Goal: Information Seeking & Learning: Learn about a topic

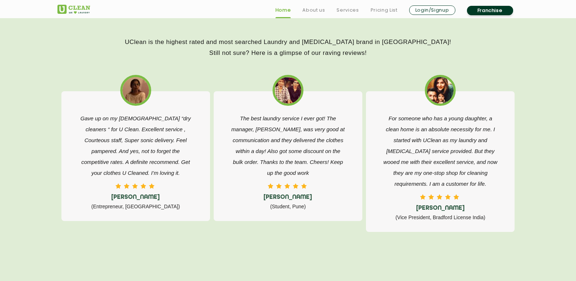
scroll to position [1606, 0]
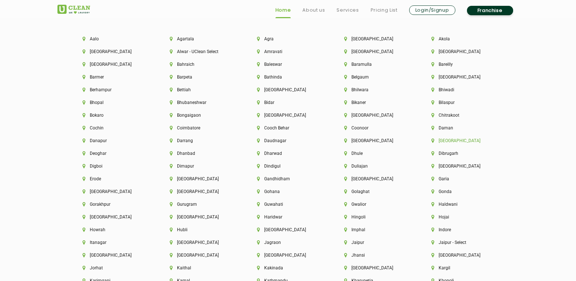
click at [443, 141] on li "[GEOGRAPHIC_DATA]" at bounding box center [462, 140] width 62 height 5
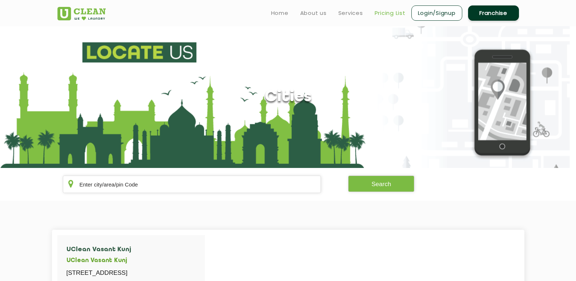
click at [401, 16] on link "Pricing List" at bounding box center [389, 13] width 31 height 9
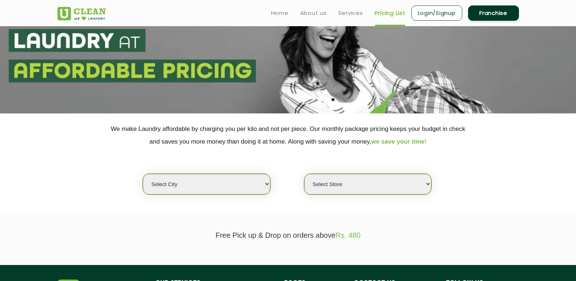
scroll to position [109, 0]
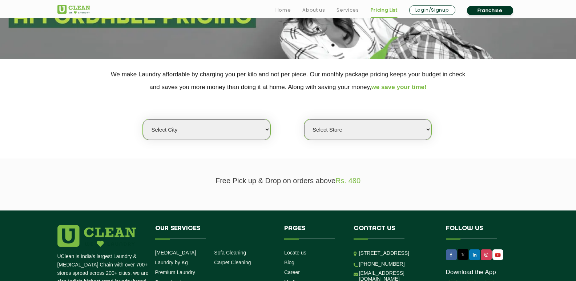
click at [247, 120] on select "Select city [GEOGRAPHIC_DATA] [GEOGRAPHIC_DATA] [GEOGRAPHIC_DATA] [GEOGRAPHIC_D…" at bounding box center [206, 129] width 127 height 21
select select "1"
click at [143, 119] on select "Select city [GEOGRAPHIC_DATA] [GEOGRAPHIC_DATA] [GEOGRAPHIC_DATA] [GEOGRAPHIC_D…" at bounding box center [206, 129] width 127 height 21
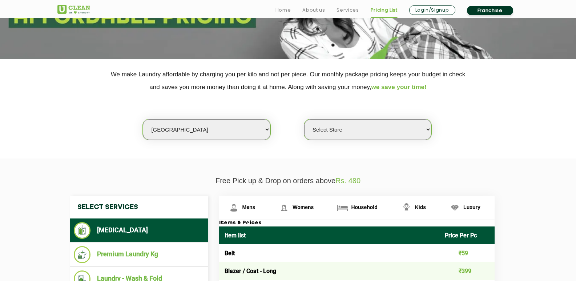
click at [351, 134] on select "Select Store [GEOGRAPHIC_DATA] [GEOGRAPHIC_DATA] 2 [GEOGRAPHIC_DATA] [PERSON_NA…" at bounding box center [367, 129] width 127 height 21
select select "2"
click at [304, 119] on select "Select Store [GEOGRAPHIC_DATA] [GEOGRAPHIC_DATA] 2 [GEOGRAPHIC_DATA] [PERSON_NA…" at bounding box center [367, 129] width 127 height 21
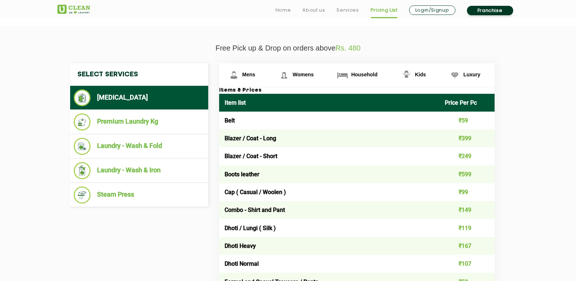
scroll to position [291, 0]
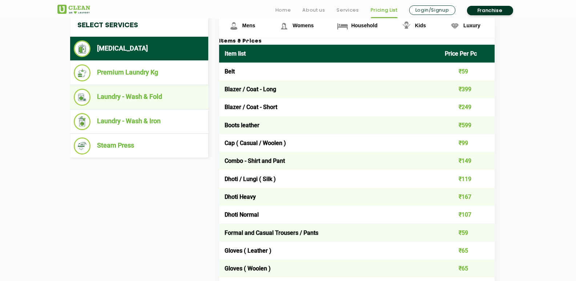
click at [147, 98] on li "Laundry - Wash & Fold" at bounding box center [139, 97] width 131 height 17
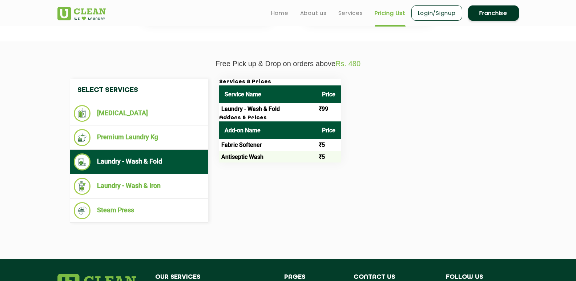
scroll to position [218, 0]
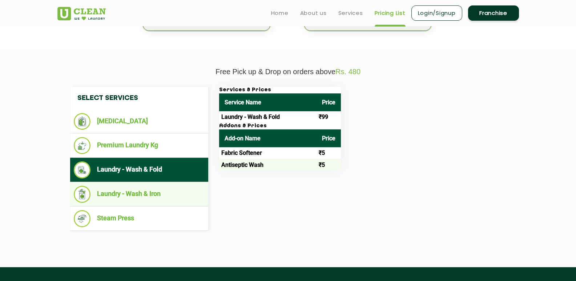
click at [144, 191] on li "Laundry - Wash & Iron" at bounding box center [139, 194] width 131 height 17
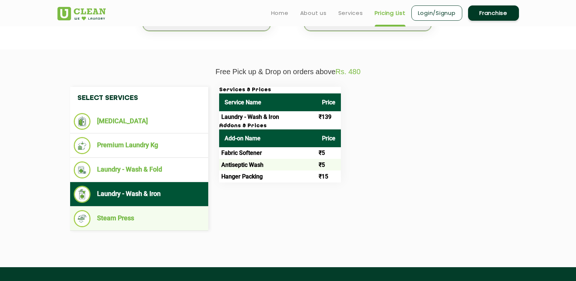
click at [127, 212] on li "Steam Press" at bounding box center [139, 218] width 131 height 17
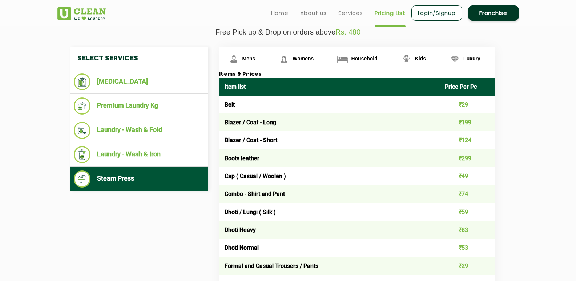
scroll to position [182, 0]
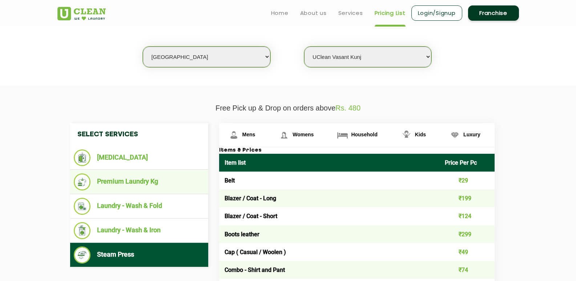
click at [127, 182] on li "Premium Laundry Kg" at bounding box center [139, 181] width 131 height 17
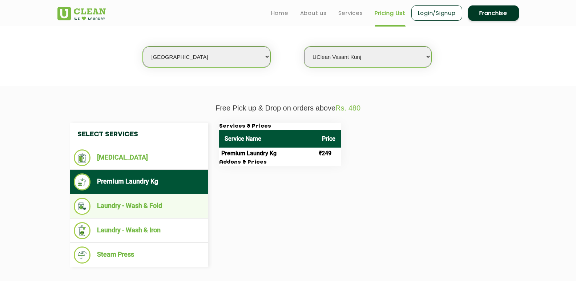
click at [154, 206] on li "Laundry - Wash & Fold" at bounding box center [139, 206] width 131 height 17
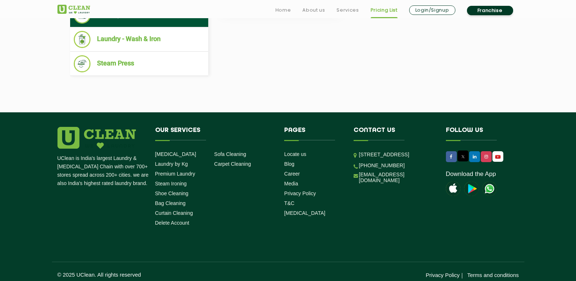
scroll to position [378, 0]
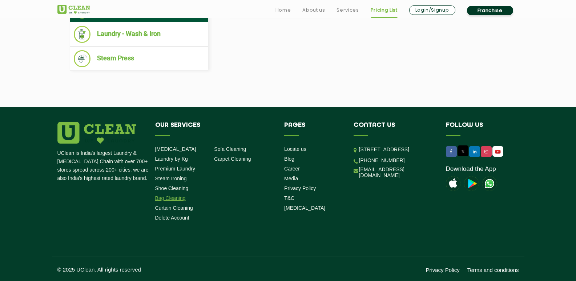
click at [174, 198] on link "Bag Cleaning" at bounding box center [170, 198] width 31 height 6
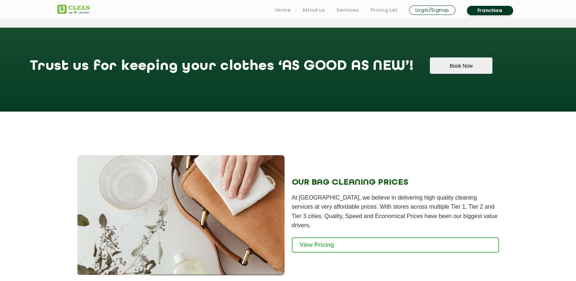
scroll to position [690, 0]
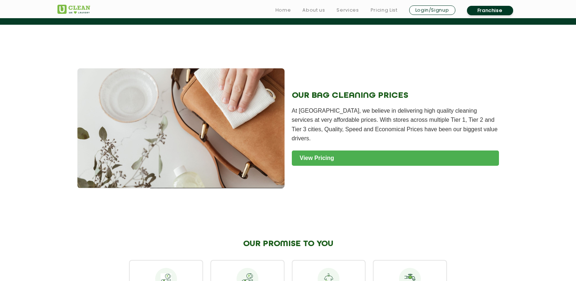
click at [336, 150] on link "View Pricing" at bounding box center [395, 157] width 207 height 15
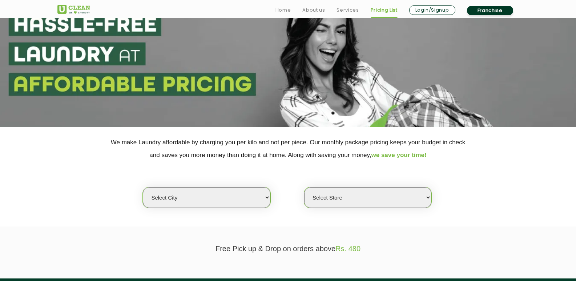
scroll to position [109, 0]
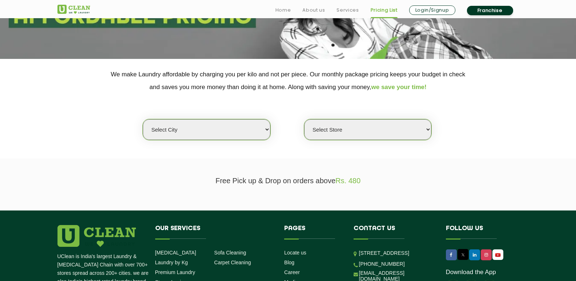
click at [242, 131] on select "Select city [GEOGRAPHIC_DATA] [GEOGRAPHIC_DATA] [GEOGRAPHIC_DATA] [GEOGRAPHIC_D…" at bounding box center [206, 129] width 127 height 21
select select "14"
click at [143, 119] on select "Select city [GEOGRAPHIC_DATA] [GEOGRAPHIC_DATA] [GEOGRAPHIC_DATA] [GEOGRAPHIC_D…" at bounding box center [206, 129] width 127 height 21
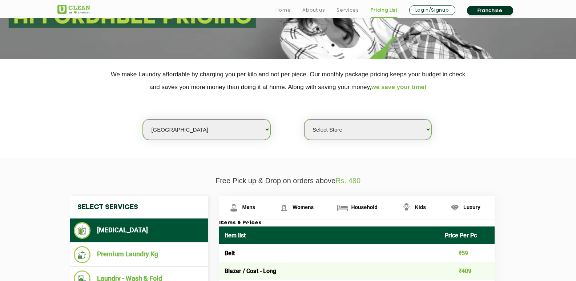
click at [332, 128] on select "Select Store UClean Aliganj UClean Hazratganj Lucknow UClean Gomti Nagar Ext UC…" at bounding box center [367, 129] width 127 height 21
select select "279"
click at [304, 119] on select "Select Store UClean Aliganj UClean Hazratganj Lucknow UClean Gomti Nagar Ext UC…" at bounding box center [367, 129] width 127 height 21
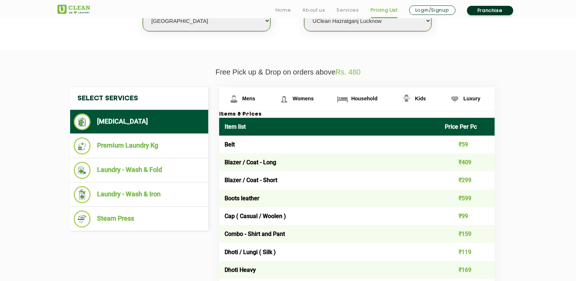
scroll to position [218, 0]
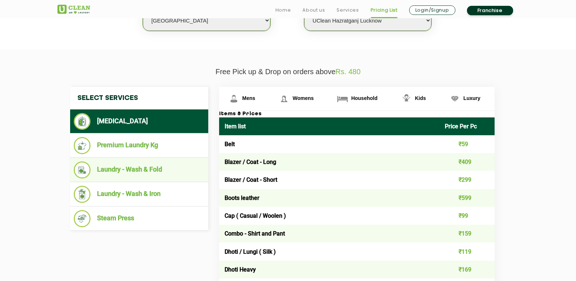
click at [150, 167] on li "Laundry - Wash & Fold" at bounding box center [139, 169] width 131 height 17
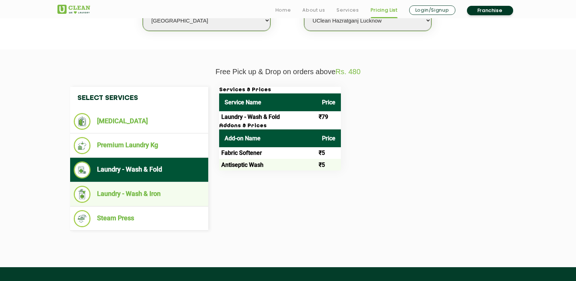
click at [163, 183] on ul "Laundry - Wash & Iron" at bounding box center [139, 194] width 138 height 24
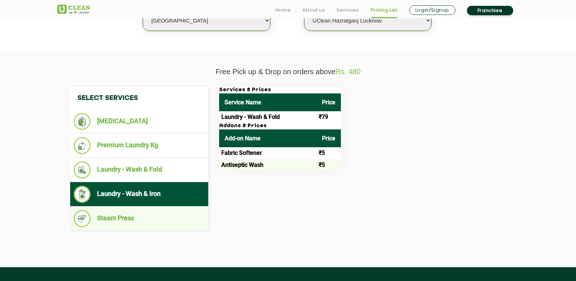
click at [141, 209] on ul "Steam Press" at bounding box center [139, 218] width 138 height 24
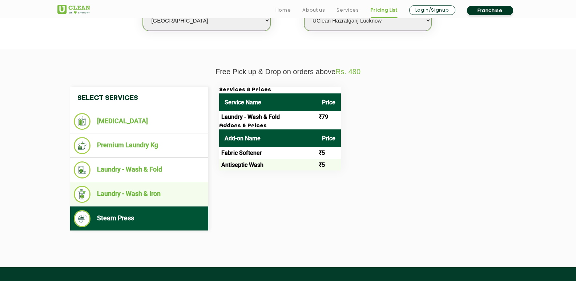
click at [149, 189] on li "Laundry - Wash & Iron" at bounding box center [139, 194] width 131 height 17
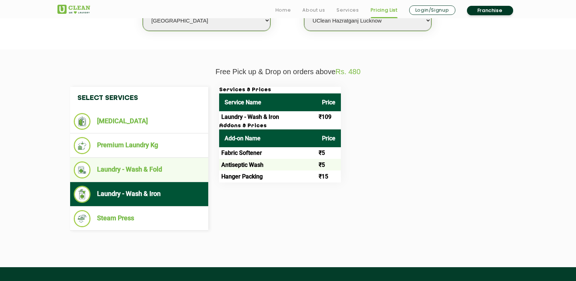
click at [145, 176] on li "Laundry - Wash & Fold" at bounding box center [139, 169] width 131 height 17
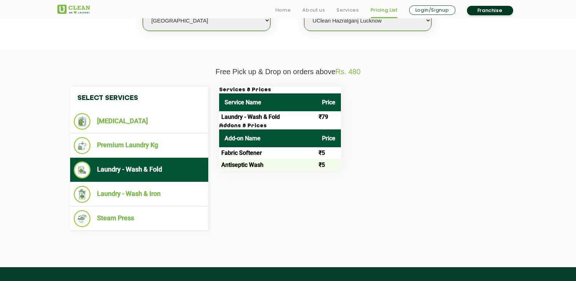
click at [140, 162] on li "Laundry - Wash & Fold" at bounding box center [139, 169] width 131 height 17
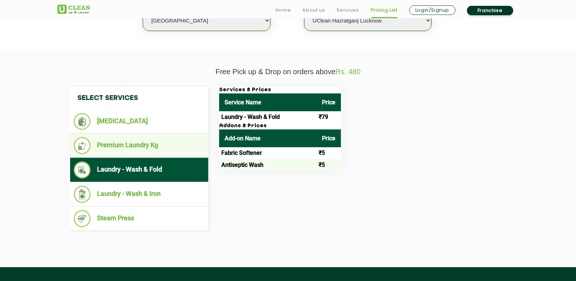
click at [137, 155] on ul "Premium Laundry Kg" at bounding box center [139, 145] width 138 height 24
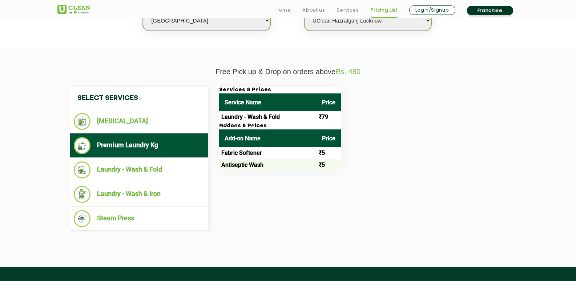
click at [139, 146] on li "Premium Laundry Kg" at bounding box center [139, 145] width 131 height 17
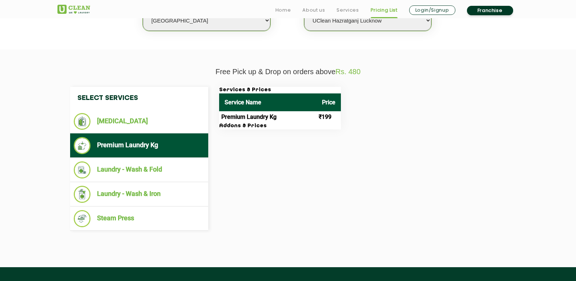
click at [123, 134] on ul "Premium Laundry Kg" at bounding box center [139, 145] width 138 height 24
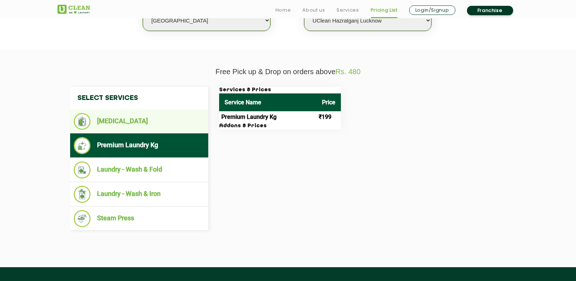
click at [123, 130] on li "[MEDICAL_DATA]" at bounding box center [139, 121] width 131 height 17
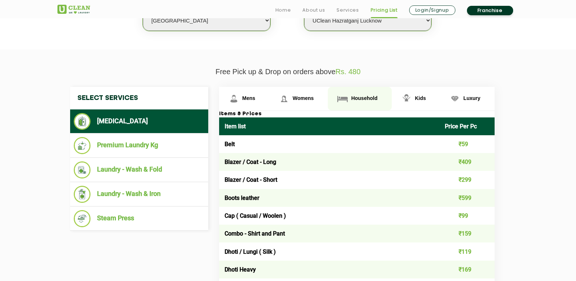
click at [363, 98] on span "Household" at bounding box center [364, 98] width 26 height 6
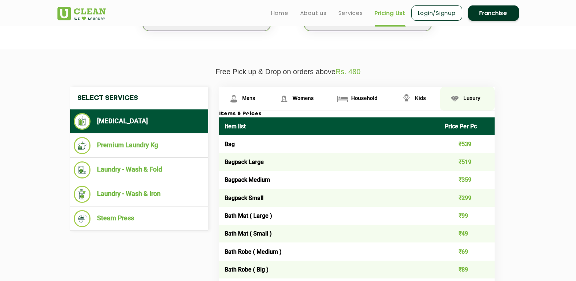
click at [464, 97] on span "Luxury" at bounding box center [471, 98] width 17 height 6
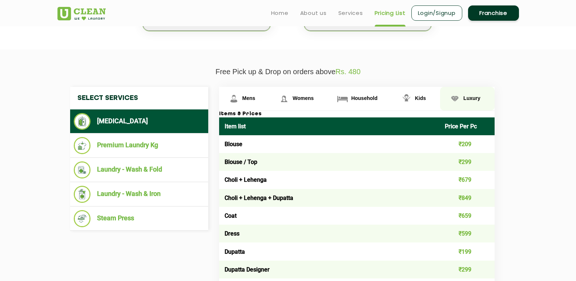
click at [458, 100] on img at bounding box center [454, 98] width 13 height 13
click at [463, 97] on link "Luxury" at bounding box center [467, 99] width 54 height 24
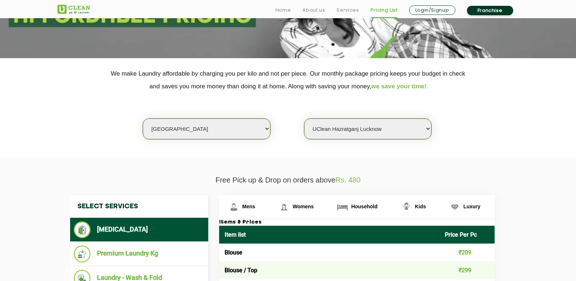
scroll to position [145, 0]
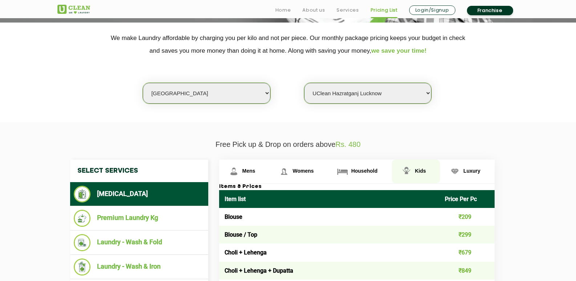
click at [410, 170] on img at bounding box center [406, 171] width 13 height 13
click at [401, 170] on img at bounding box center [406, 171] width 13 height 13
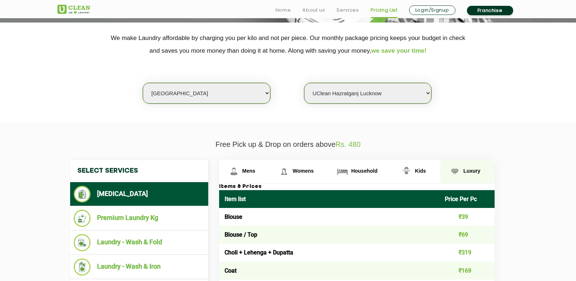
click at [442, 167] on link "Luxury" at bounding box center [467, 171] width 54 height 24
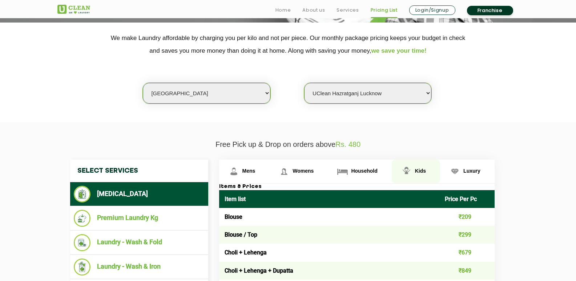
click at [413, 169] on link "Kids" at bounding box center [416, 171] width 48 height 24
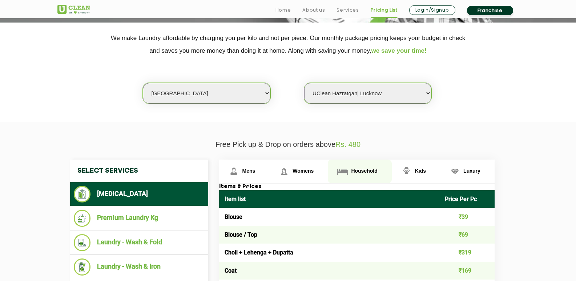
click at [372, 171] on span "Household" at bounding box center [364, 171] width 26 height 6
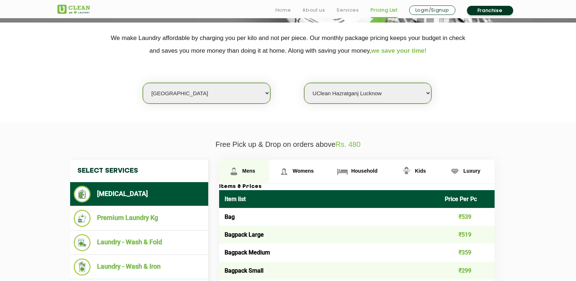
click at [242, 164] on link "Mens" at bounding box center [244, 171] width 50 height 24
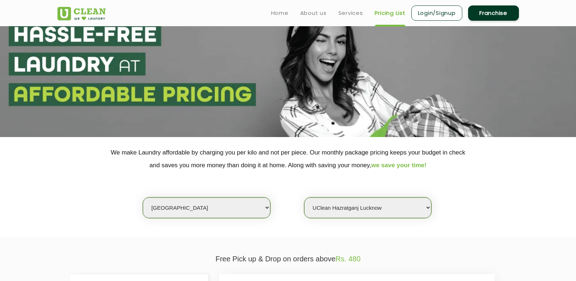
scroll to position [0, 0]
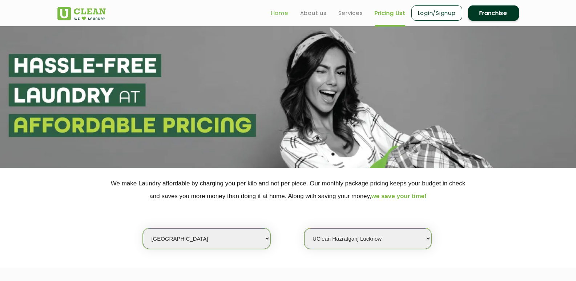
click at [283, 15] on link "Home" at bounding box center [279, 13] width 17 height 9
